Goal: Transaction & Acquisition: Purchase product/service

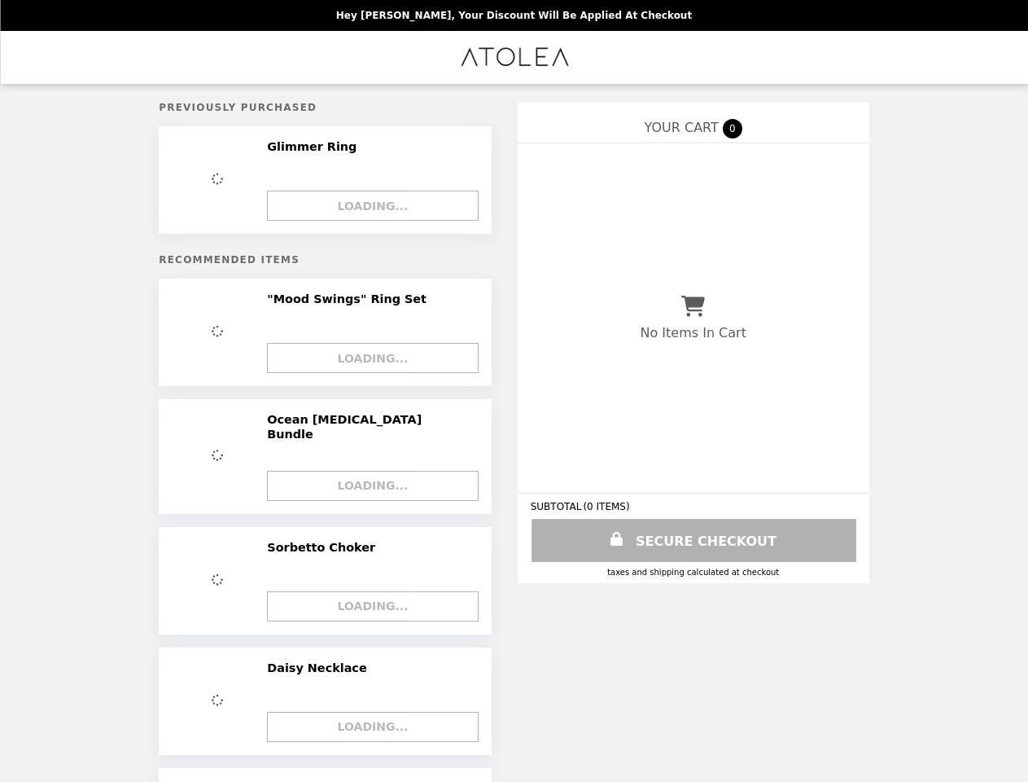
select select "**********"
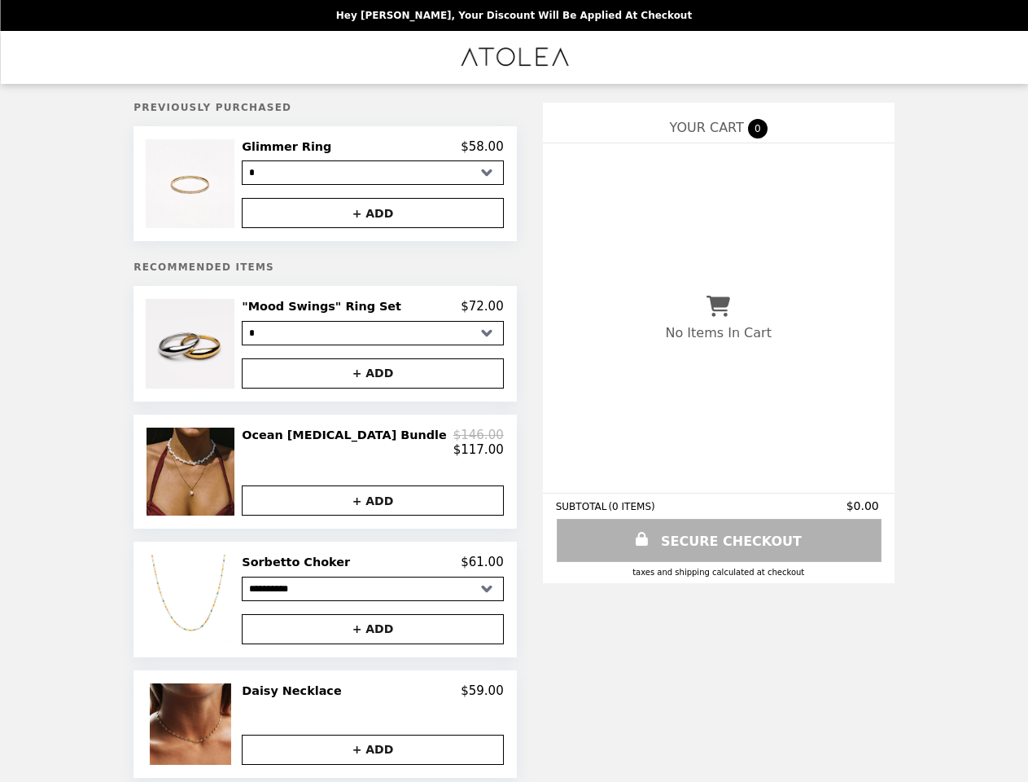
click at [231, 186] on img at bounding box center [192, 183] width 93 height 89
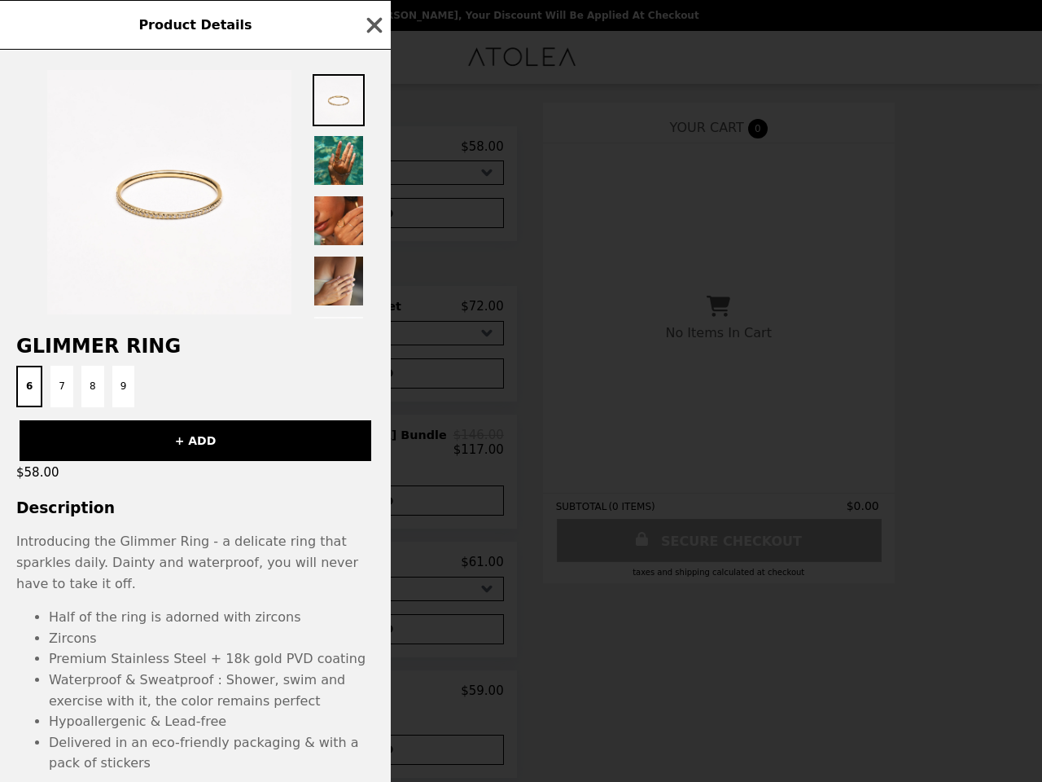
click at [231, 480] on div "$58.00" at bounding box center [195, 472] width 391 height 23
click at [373, 449] on div "+ ADD" at bounding box center [195, 434] width 391 height 54
click at [373, 511] on h3 "Description" at bounding box center [195, 507] width 391 height 17
click at [231, 610] on li "Half of the ring is adorned with zircons" at bounding box center [212, 617] width 326 height 21
